Goal: Information Seeking & Learning: Learn about a topic

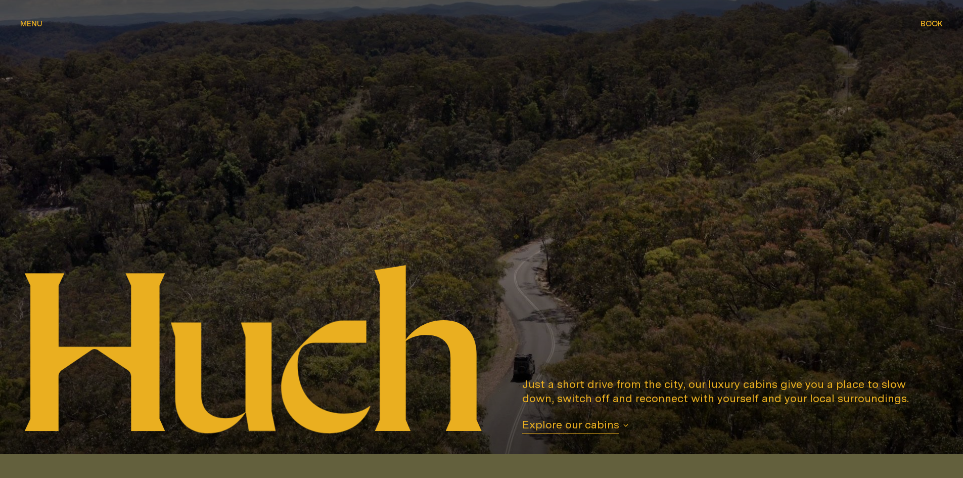
click at [606, 426] on span "Explore our cabins" at bounding box center [570, 425] width 97 height 17
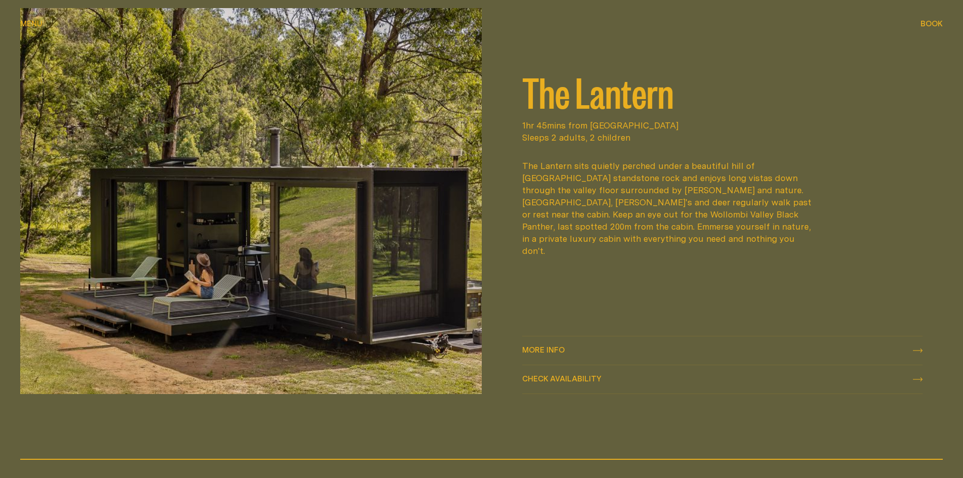
scroll to position [1566, 0]
click at [922, 348] on div "More info More info" at bounding box center [722, 351] width 401 height 12
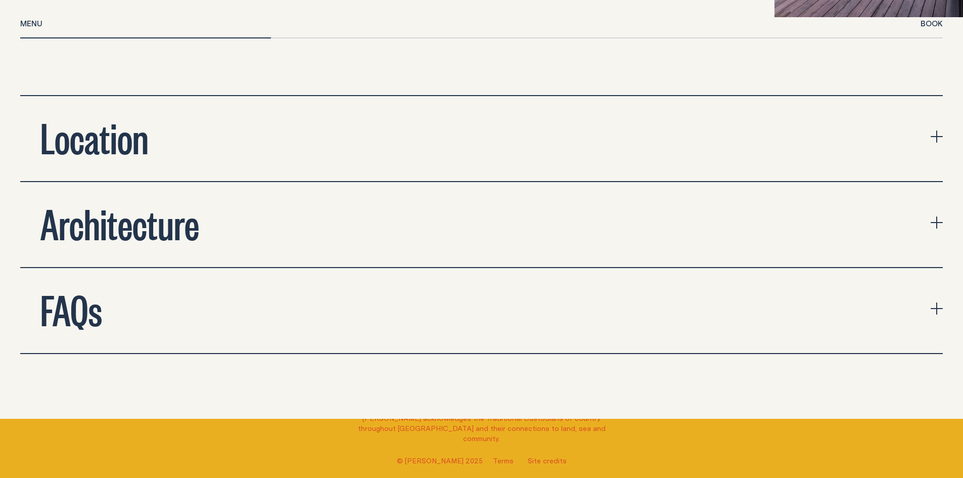
scroll to position [3792, 0]
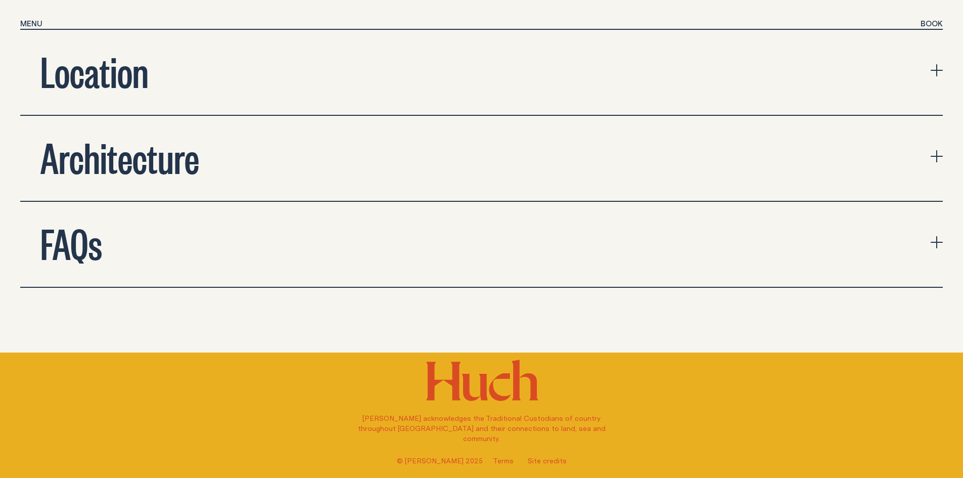
click at [937, 156] on icon "expand accordion" at bounding box center [937, 156] width 12 height 1
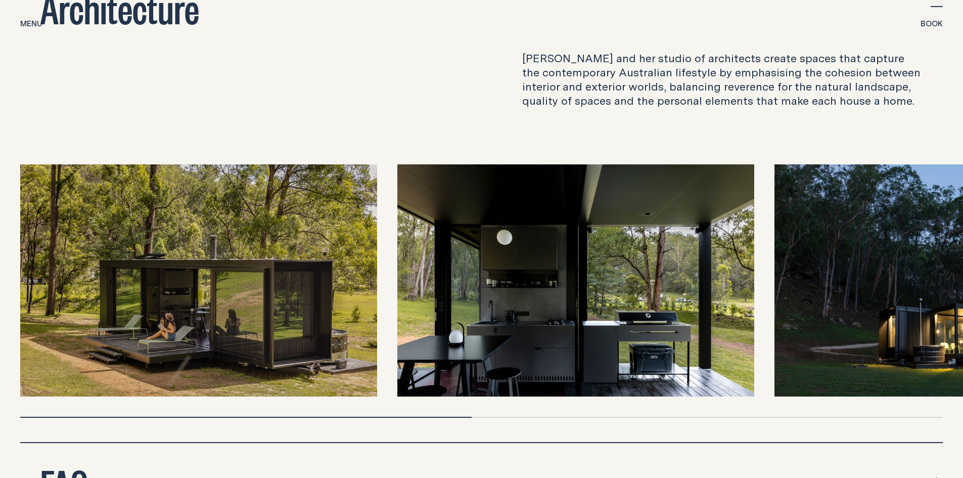
scroll to position [3943, 0]
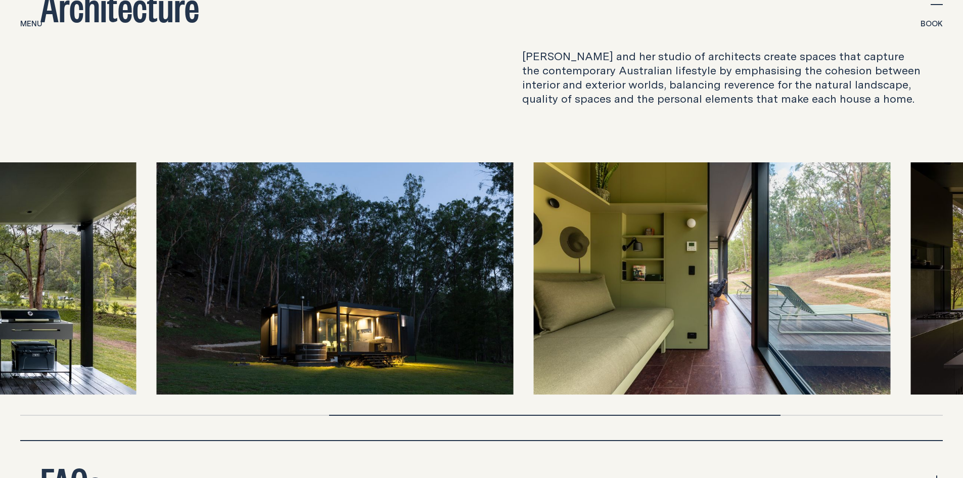
drag, startPoint x: 738, startPoint y: 315, endPoint x: 168, endPoint y: 264, distance: 572.5
click at [168, 264] on img at bounding box center [335, 278] width 357 height 232
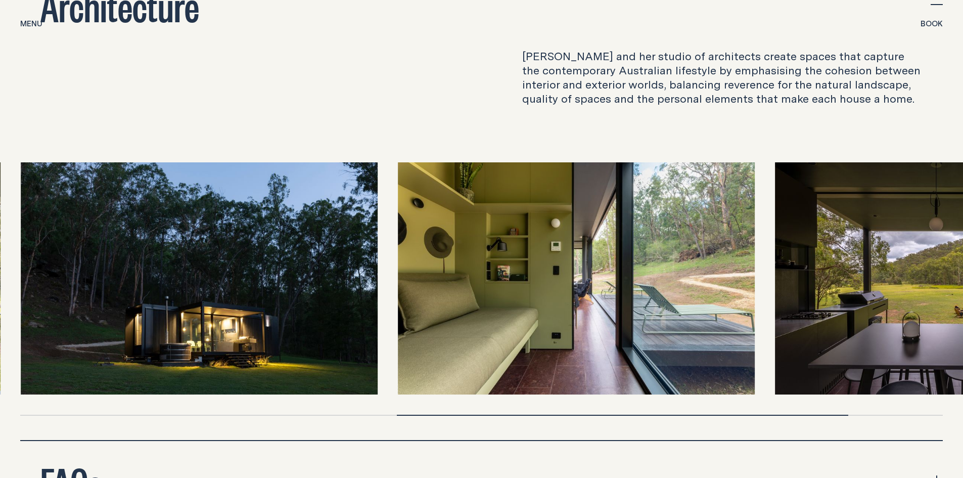
drag, startPoint x: 614, startPoint y: 270, endPoint x: 205, endPoint y: 256, distance: 408.8
click at [205, 256] on div at bounding box center [481, 278] width 923 height 232
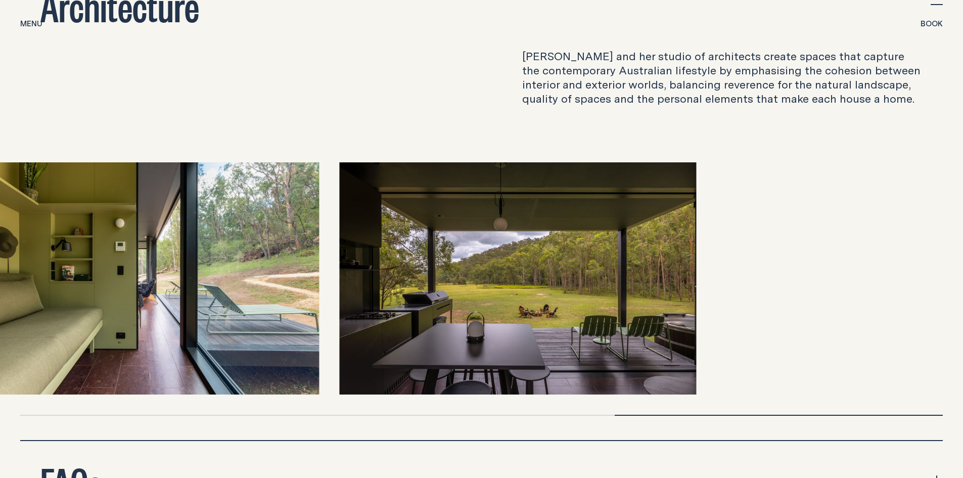
drag, startPoint x: 888, startPoint y: 288, endPoint x: 207, endPoint y: 262, distance: 682.0
click at [207, 262] on div at bounding box center [481, 278] width 923 height 232
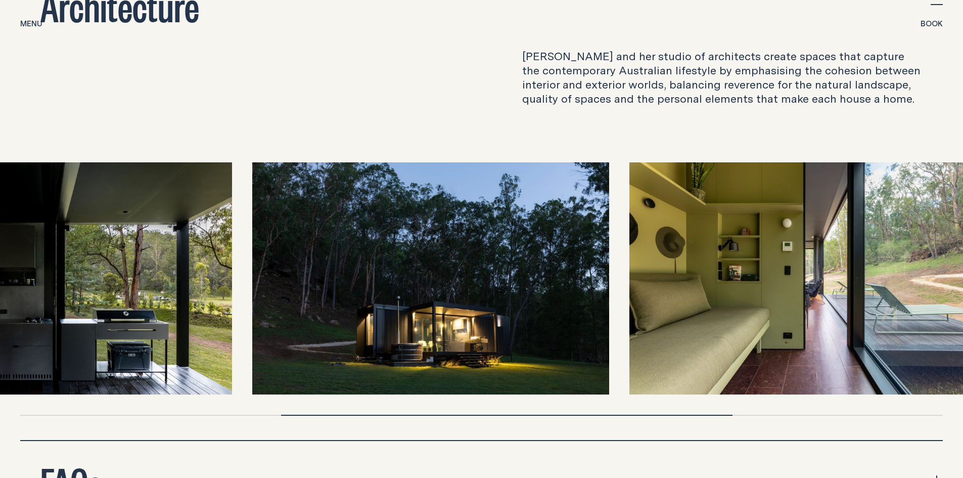
drag, startPoint x: 169, startPoint y: 265, endPoint x: 591, endPoint y: 263, distance: 421.1
click at [591, 263] on img at bounding box center [430, 278] width 357 height 232
